Goal: Information Seeking & Learning: Learn about a topic

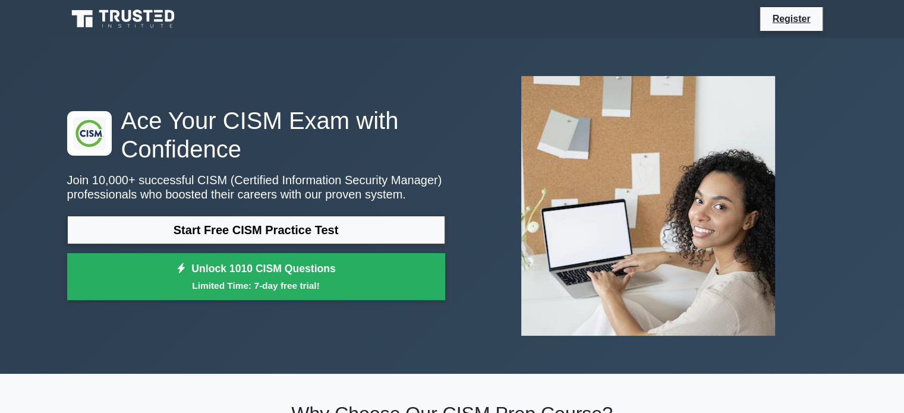
scroll to position [59, 0]
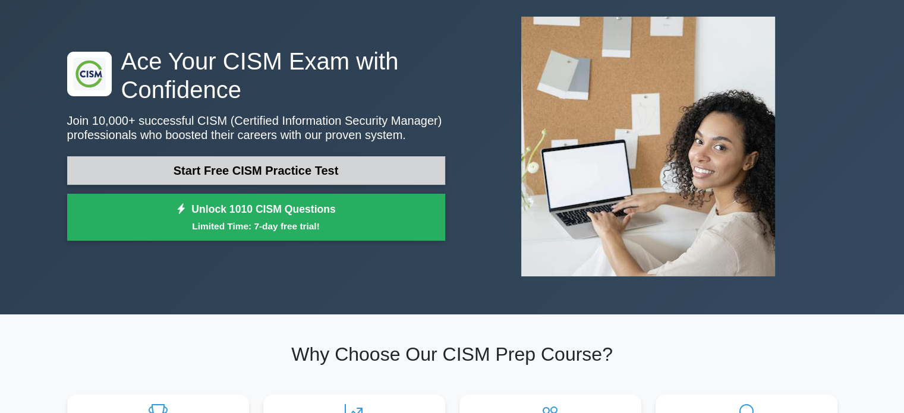
click at [317, 161] on link "Start Free CISM Practice Test" at bounding box center [256, 170] width 378 height 29
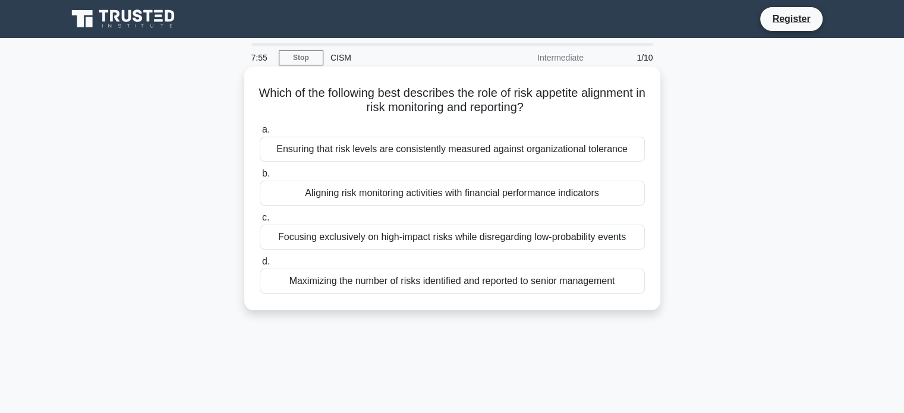
click at [395, 154] on div "Ensuring that risk levels are consistently measured against organizational tole…" at bounding box center [452, 149] width 385 height 25
click at [260, 134] on input "a. Ensuring that risk levels are consistently measured against organizational t…" at bounding box center [260, 130] width 0 height 8
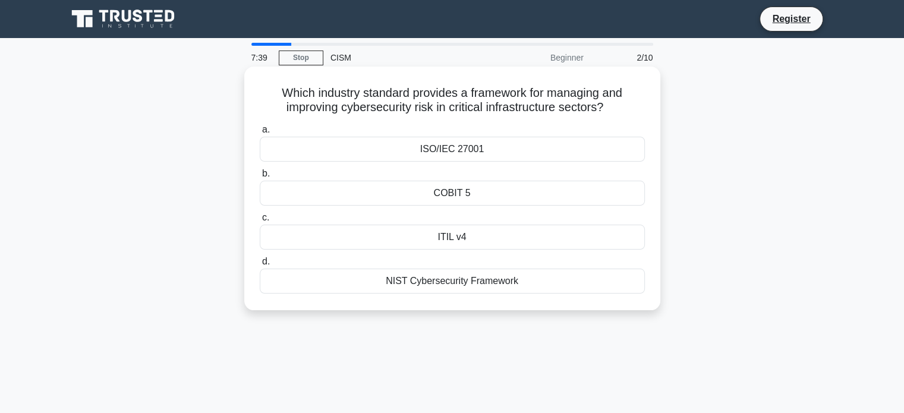
click at [481, 234] on div "ITIL v4" at bounding box center [452, 237] width 385 height 25
click at [260, 222] on input "c. ITIL v4" at bounding box center [260, 218] width 0 height 8
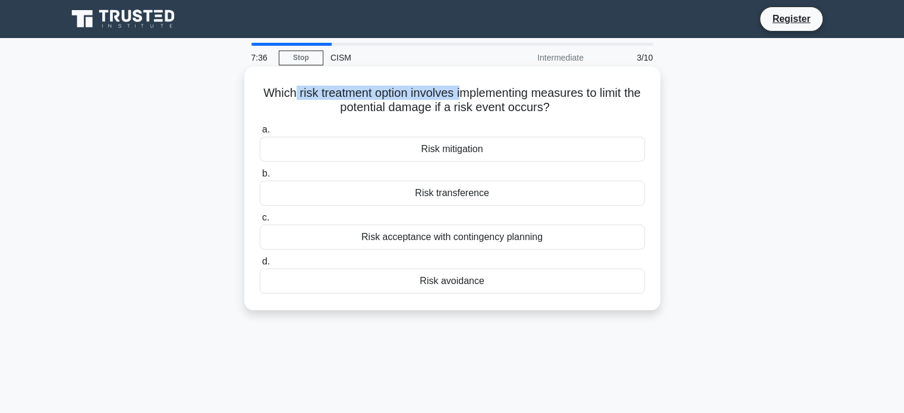
drag, startPoint x: 298, startPoint y: 90, endPoint x: 468, endPoint y: 88, distance: 170.6
click at [468, 88] on h5 "Which risk treatment option involves implementing measures to limit the potenti…" at bounding box center [453, 101] width 388 height 30
click at [478, 155] on div "Risk mitigation" at bounding box center [452, 149] width 385 height 25
click at [260, 134] on input "a. Risk mitigation" at bounding box center [260, 130] width 0 height 8
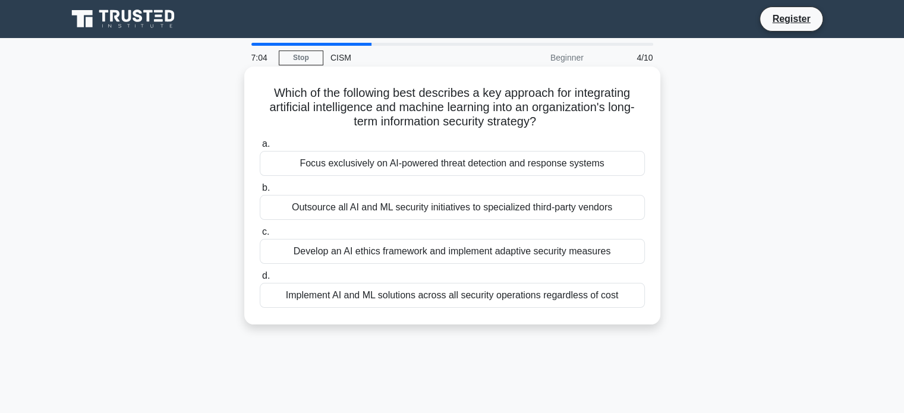
click at [470, 245] on div "Develop an AI ethics framework and implement adaptive security measures" at bounding box center [452, 251] width 385 height 25
click at [260, 236] on input "c. Develop an AI ethics framework and implement adaptive security measures" at bounding box center [260, 232] width 0 height 8
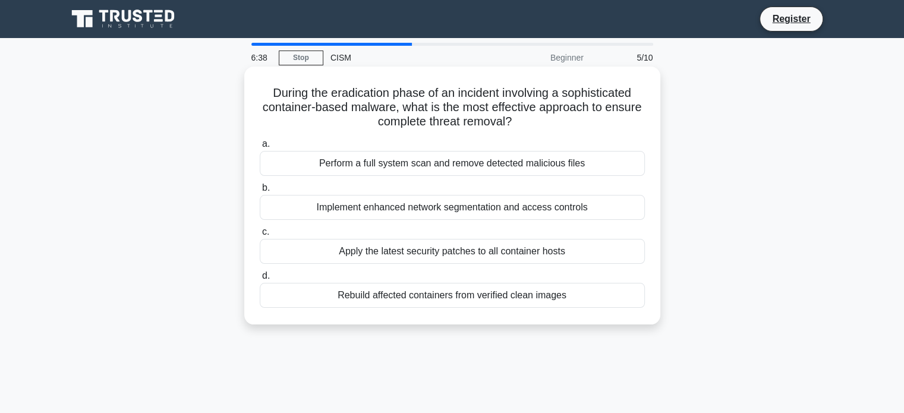
click at [532, 171] on div "Perform a full system scan and remove detected malicious files" at bounding box center [452, 163] width 385 height 25
click at [260, 148] on input "a. Perform a full system scan and remove detected malicious files" at bounding box center [260, 144] width 0 height 8
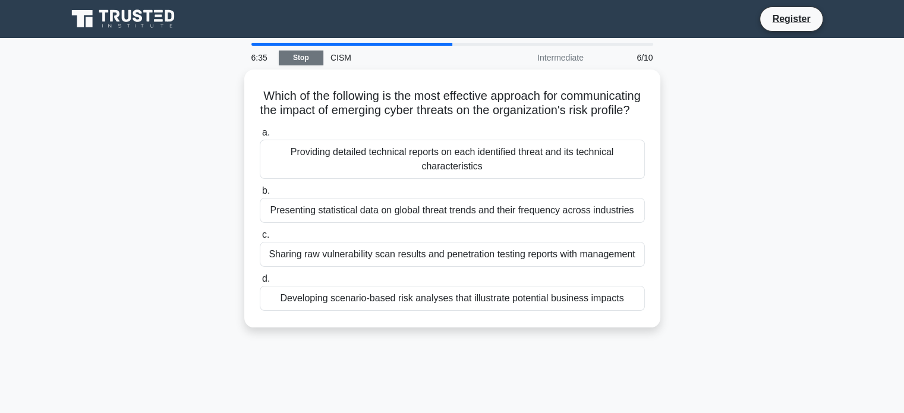
click at [313, 59] on link "Stop" at bounding box center [301, 58] width 45 height 15
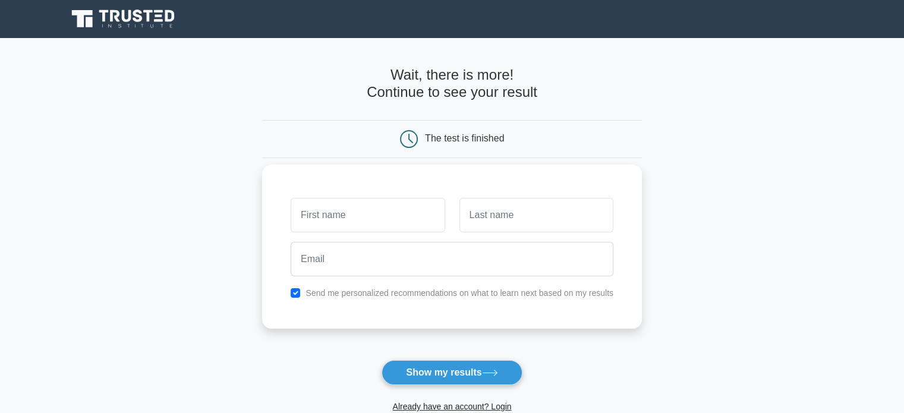
click at [360, 207] on input "text" at bounding box center [368, 215] width 154 height 34
type input "Raed"
click at [466, 223] on input "text" at bounding box center [536, 215] width 154 height 34
type input "Ahsan"
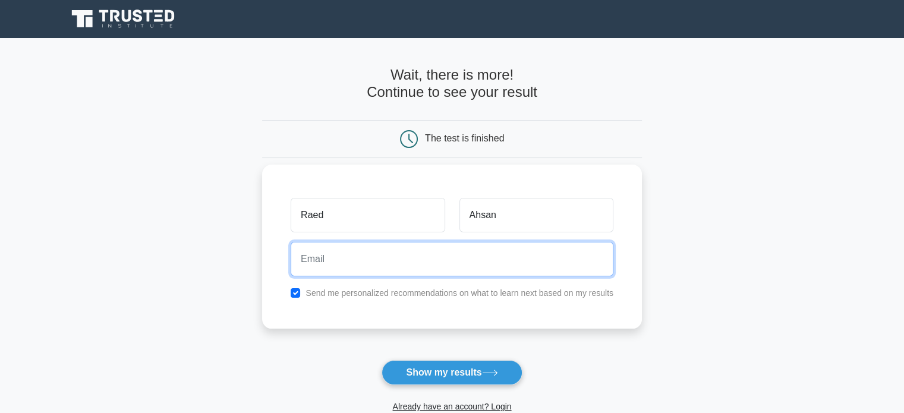
click at [516, 255] on input "email" at bounding box center [452, 259] width 323 height 34
type input "raedahsan1234@gmail.com"
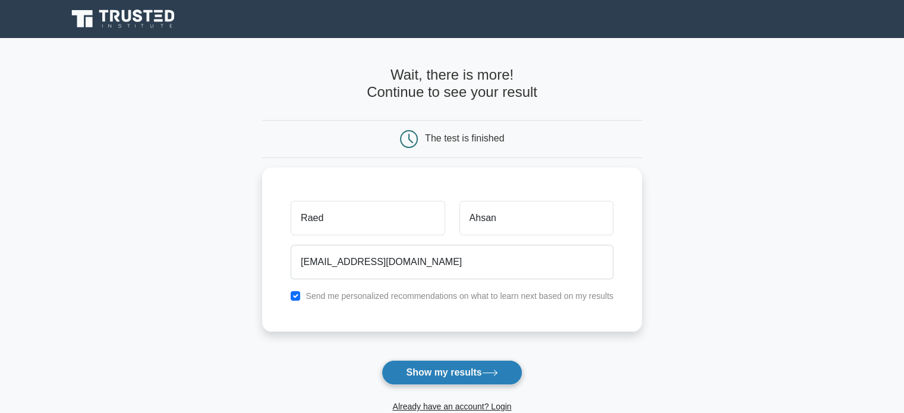
click at [434, 374] on button "Show my results" at bounding box center [452, 372] width 140 height 25
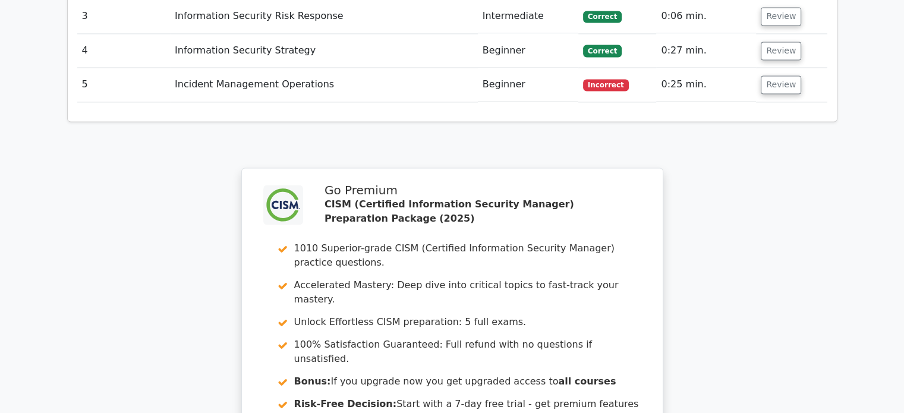
scroll to position [1947, 0]
